Goal: Complete application form

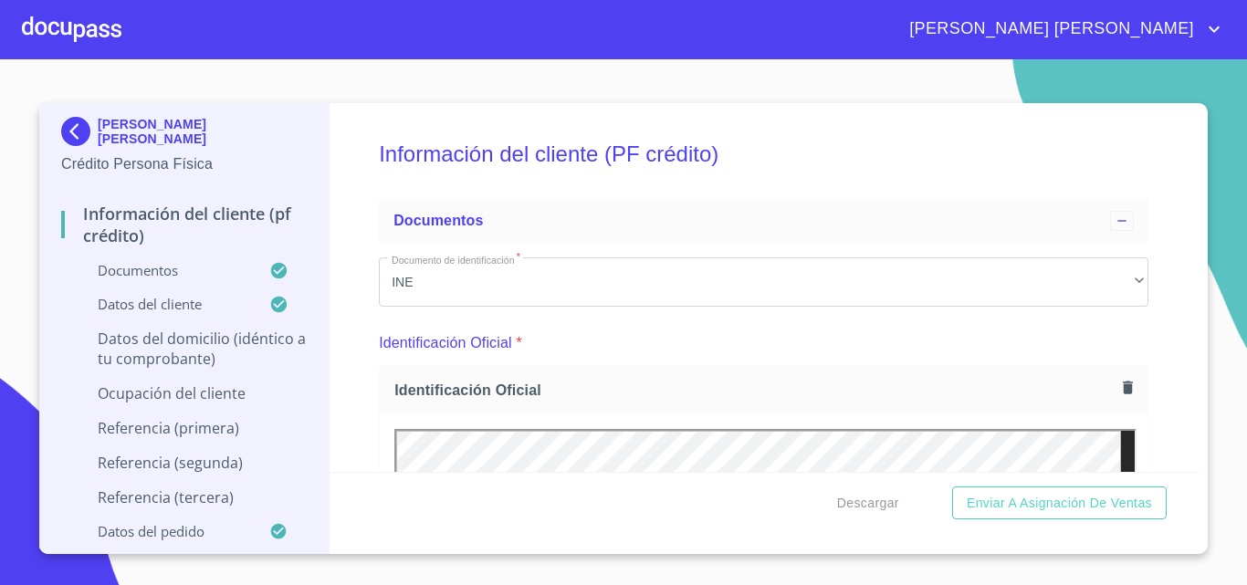
scroll to position [7584, 0]
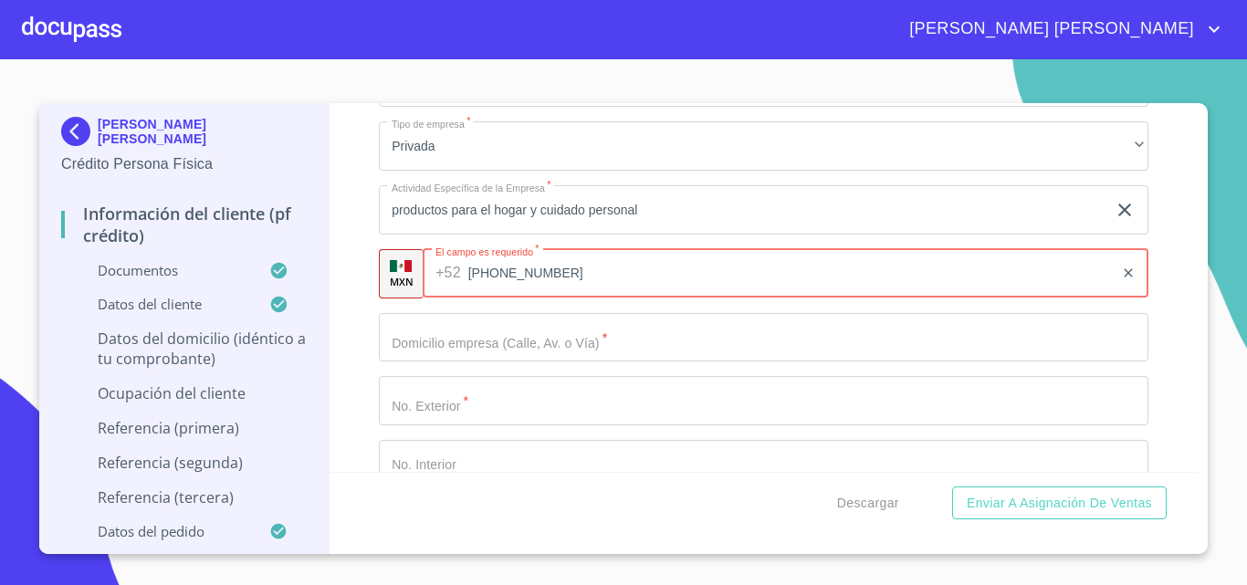
type input "[PHONE_NUMBER]"
click at [508, 363] on input "Documento de identificación   *" at bounding box center [764, 337] width 770 height 49
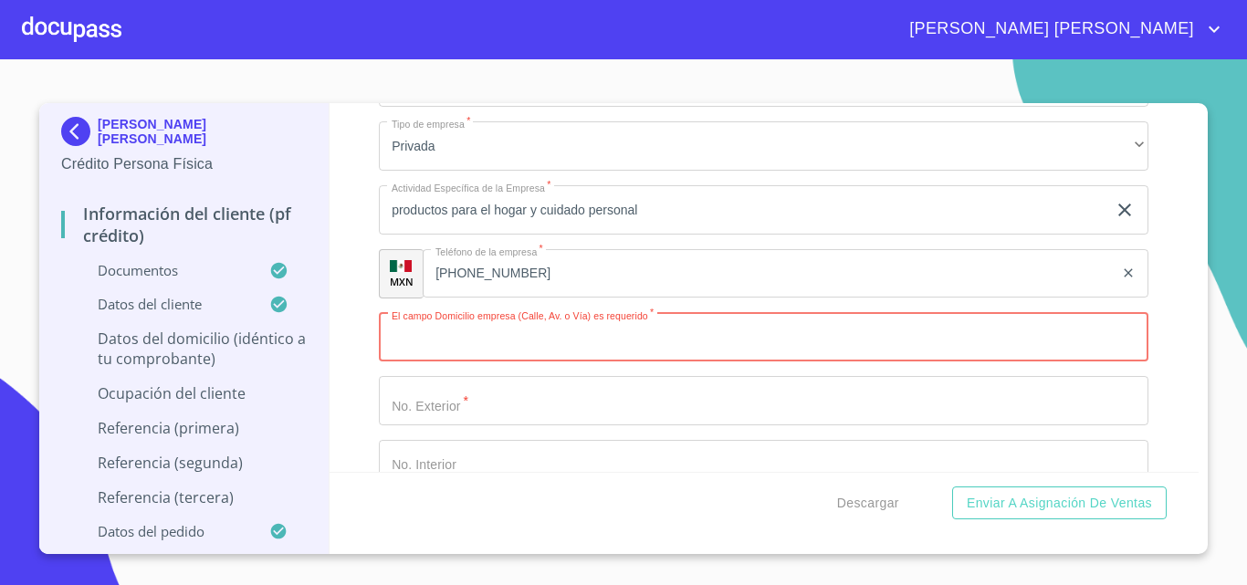
paste input "C. Progreso 388"
type input "C. Progreso 388"
click at [503, 421] on input "Documento de identificación   *" at bounding box center [764, 400] width 770 height 49
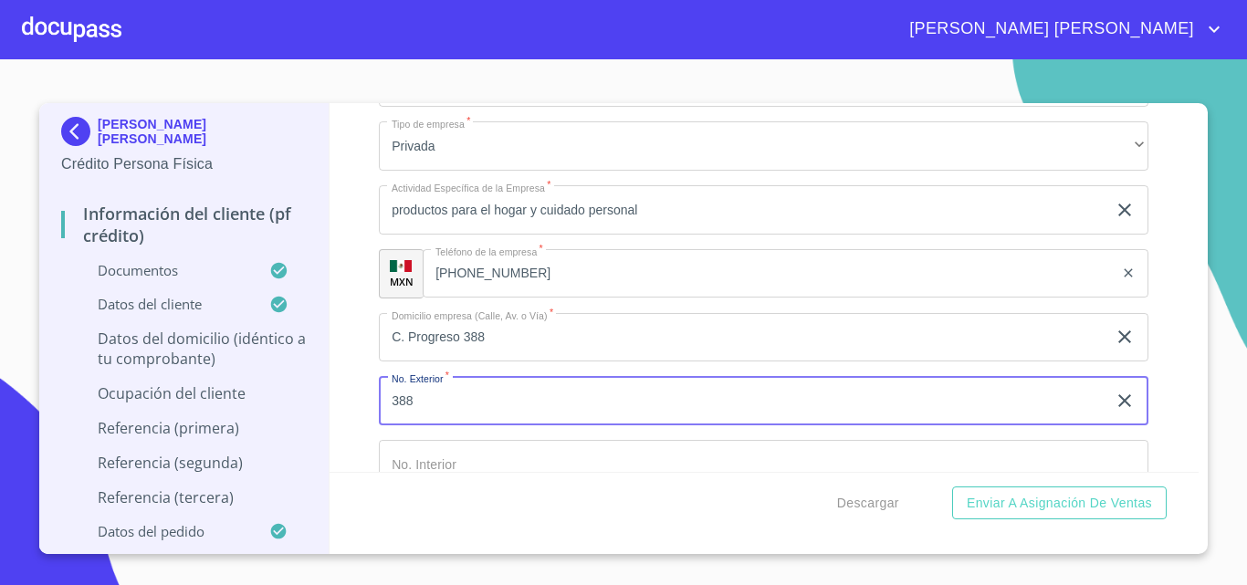
type input "388"
click at [541, 357] on input "C. Progreso 388" at bounding box center [743, 337] width 728 height 49
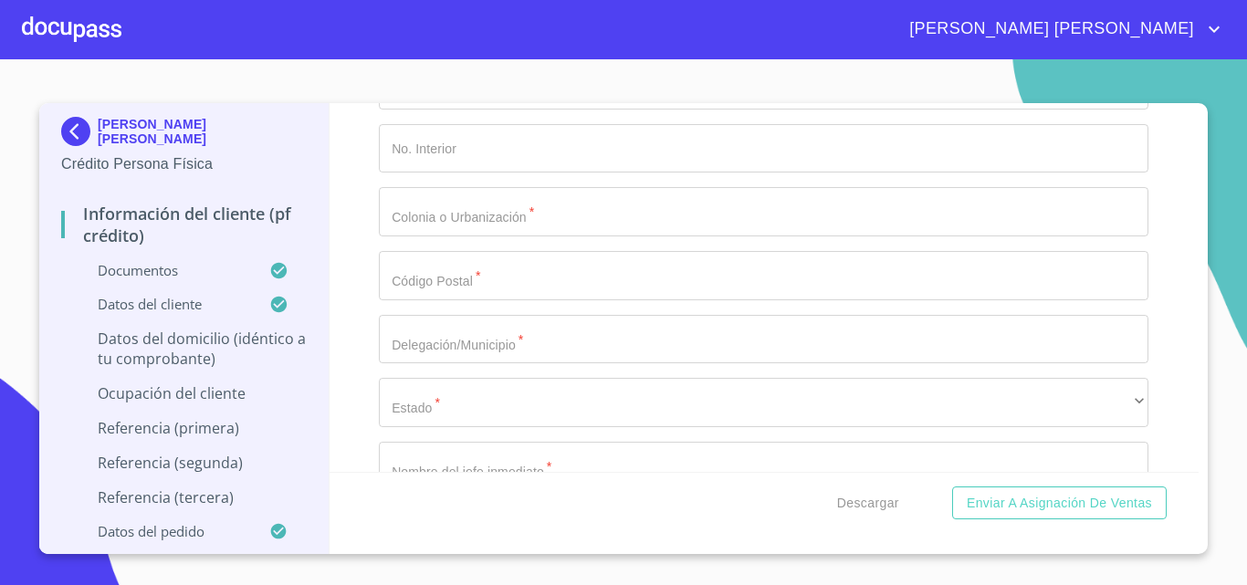
scroll to position [7858, 0]
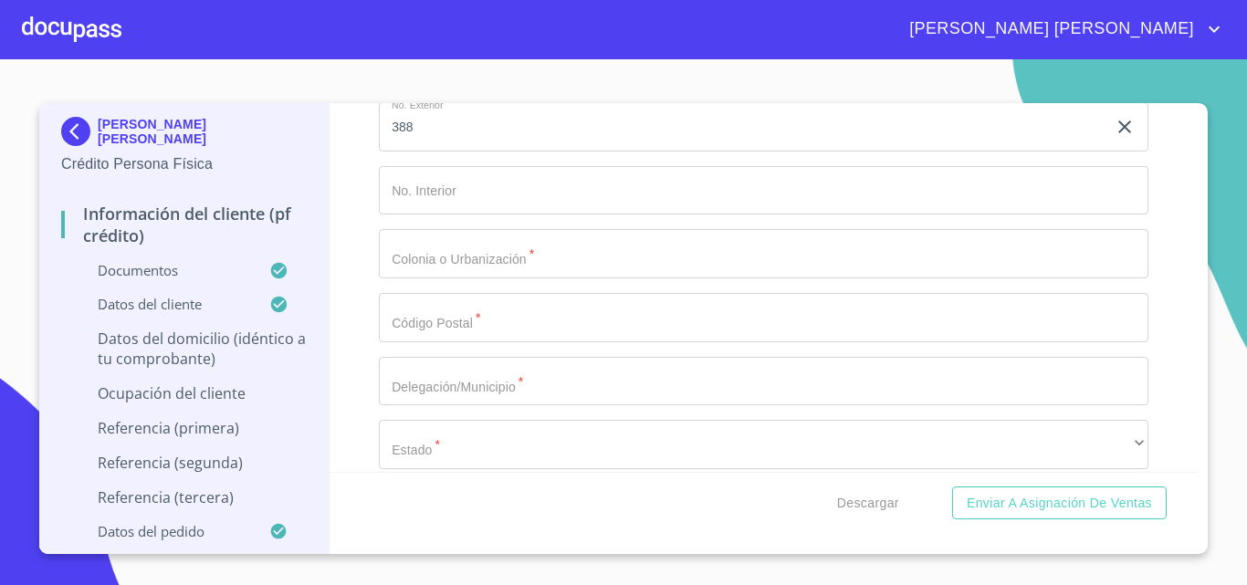
type input "C. Progreso"
click at [532, 279] on input "Documento de identificación   *" at bounding box center [764, 253] width 770 height 49
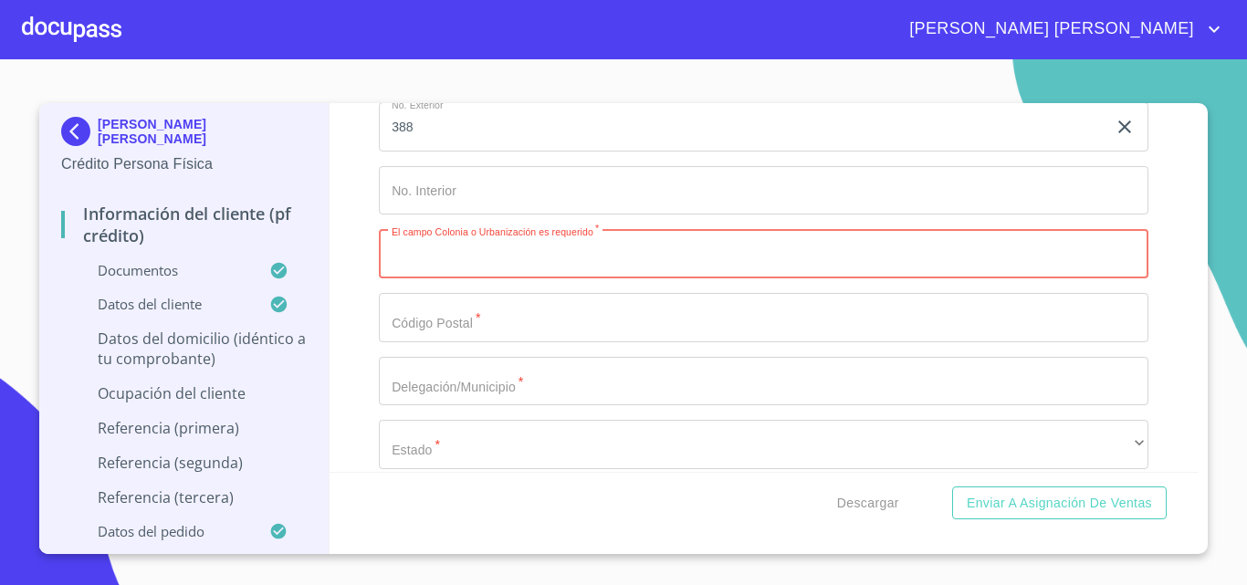
paste input "Col Americana, Americana,"
type input "Col Americana, Americana"
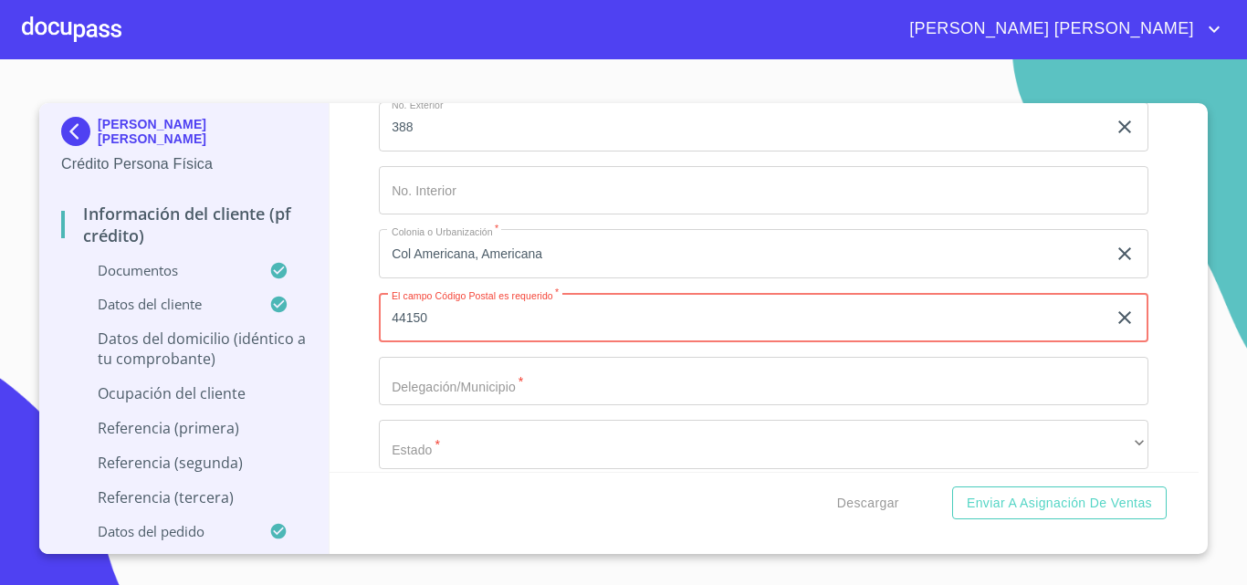
type input "44150"
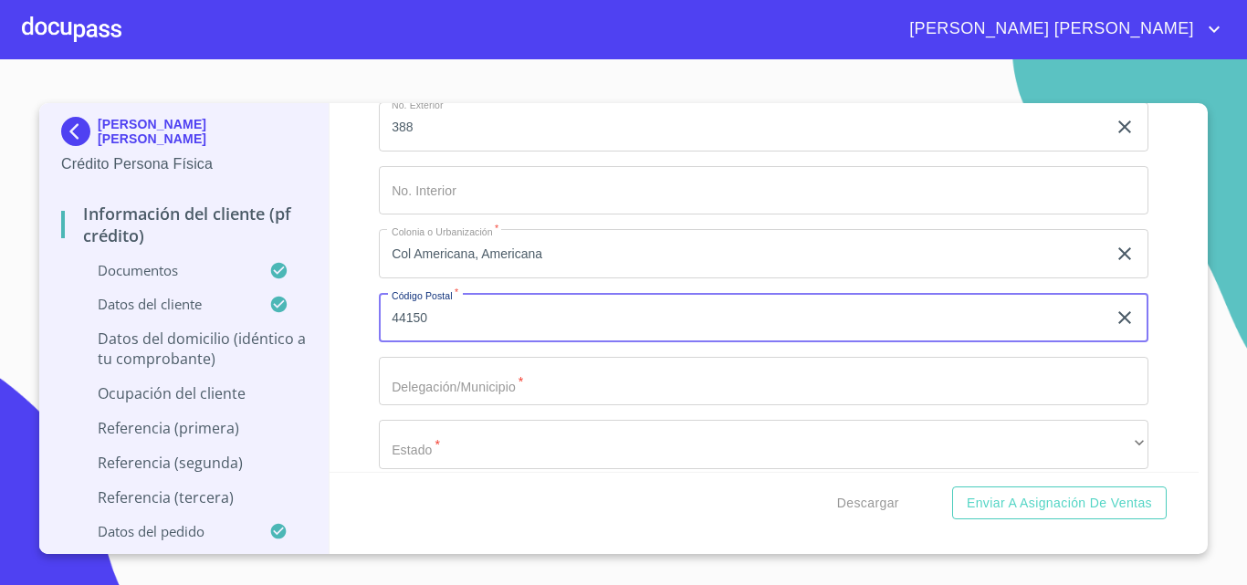
click at [466, 403] on input "Documento de identificación   *" at bounding box center [764, 381] width 770 height 49
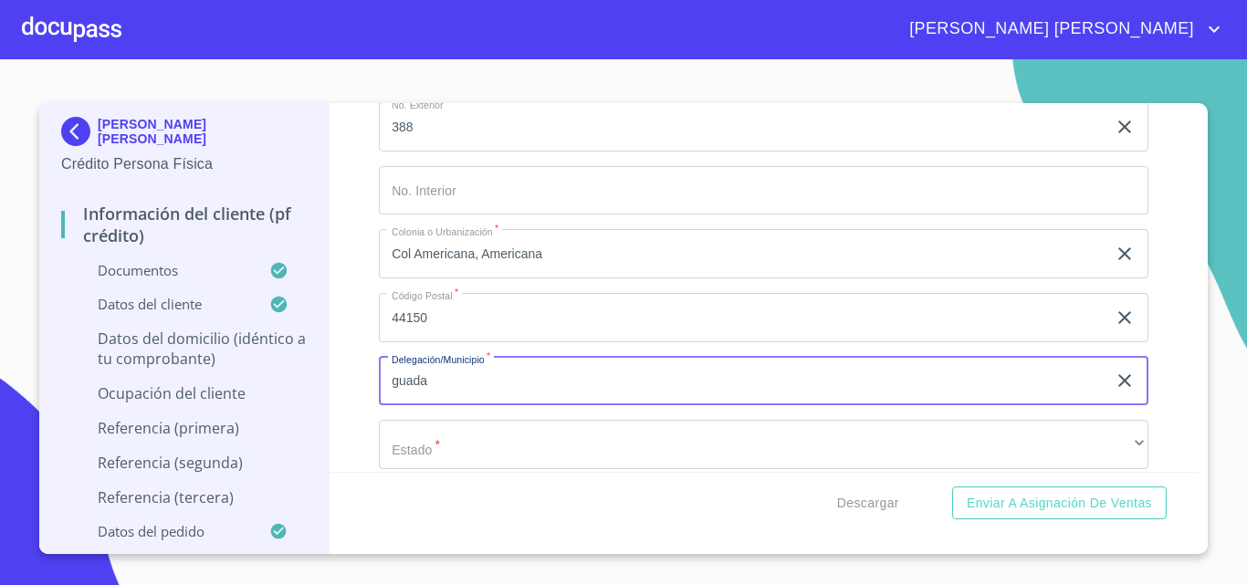
type input "[GEOGRAPHIC_DATA]"
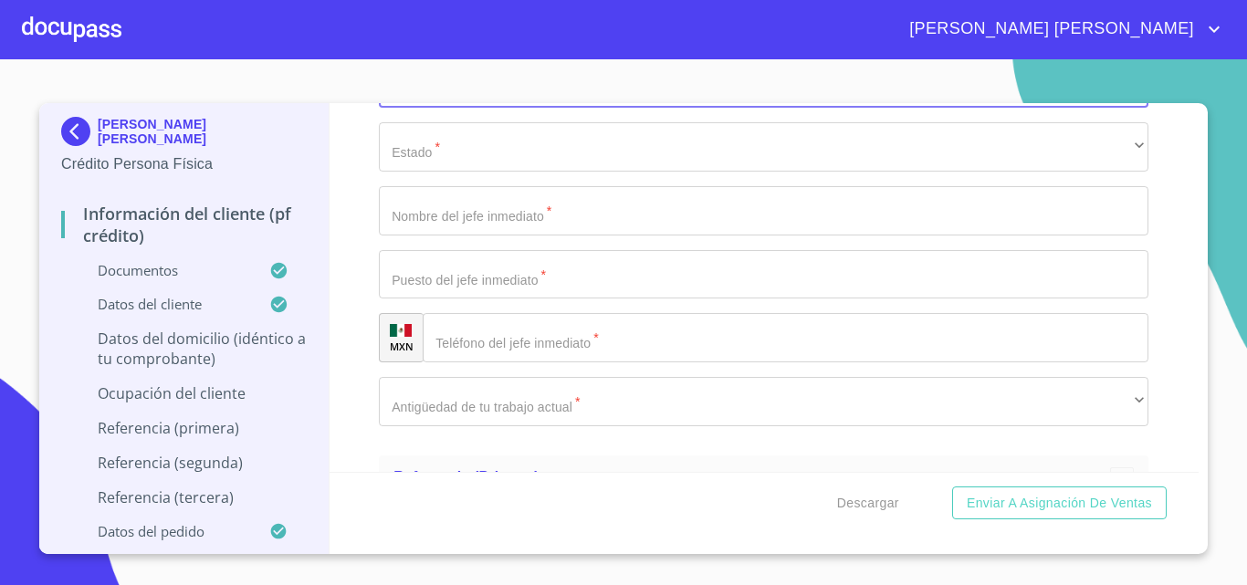
scroll to position [8224, 0]
click at [465, 104] on div "​" at bounding box center [764, 79] width 770 height 49
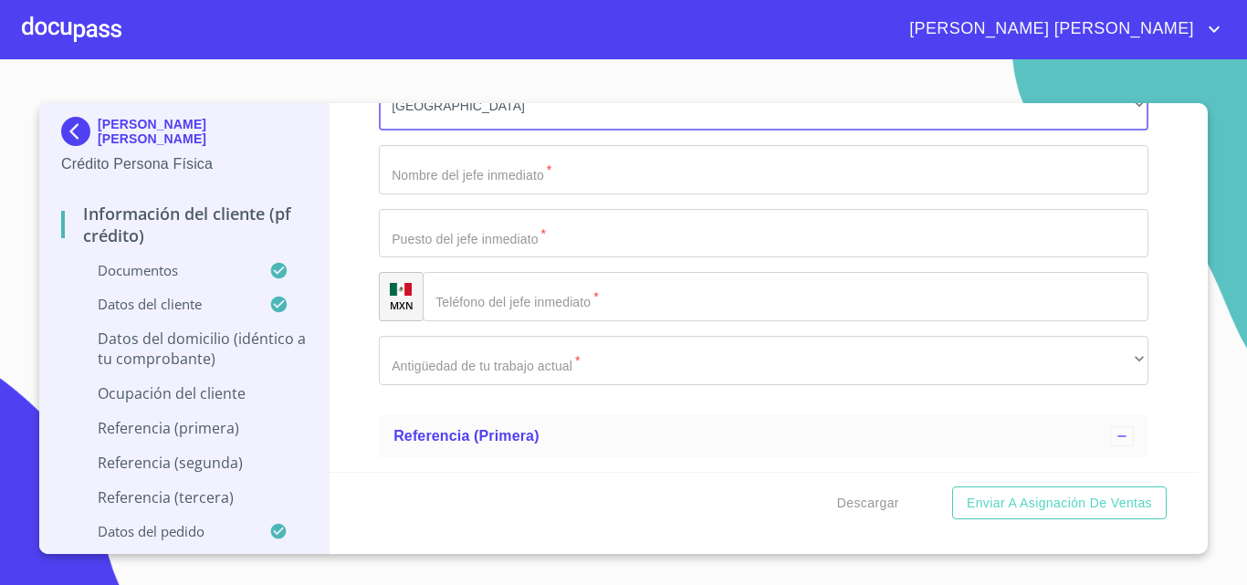
click at [444, 194] on input "Documento de identificación   *" at bounding box center [764, 169] width 770 height 49
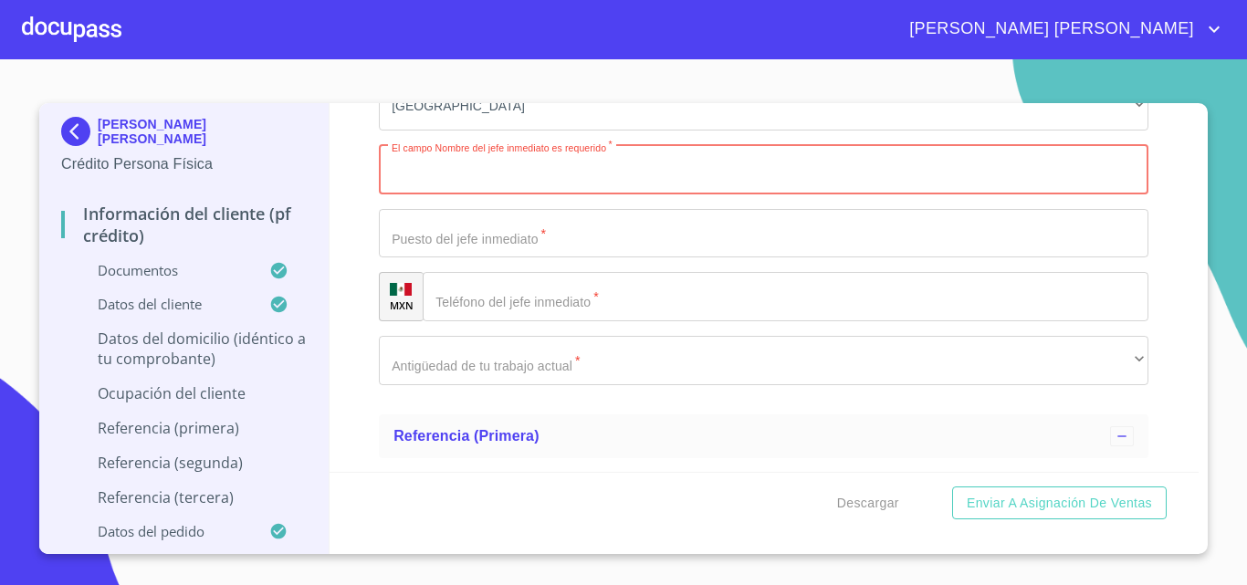
click at [478, 188] on input "Documento de identificación   *" at bounding box center [764, 169] width 770 height 49
